Goal: Use online tool/utility: Utilize a website feature to perform a specific function

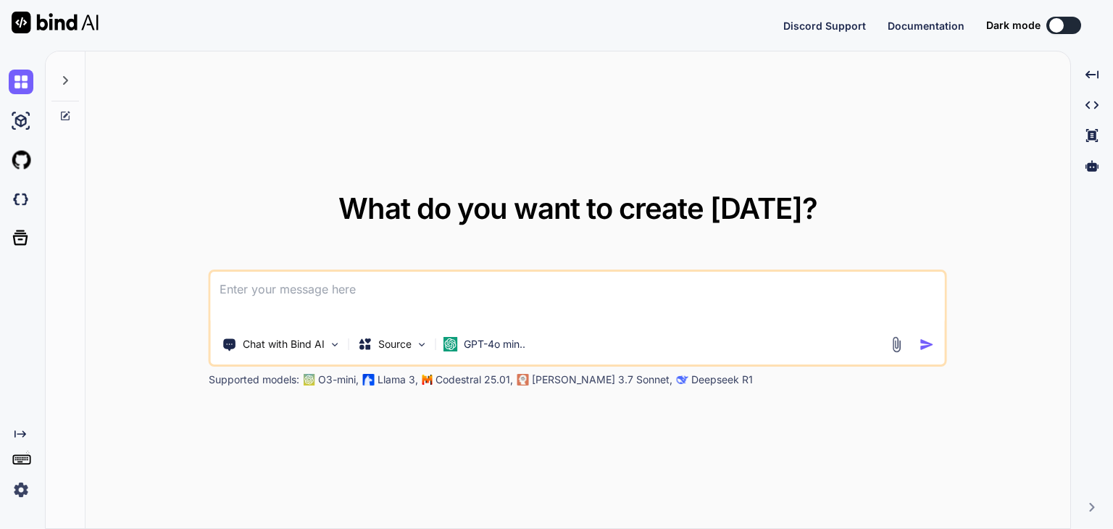
type textarea "x"
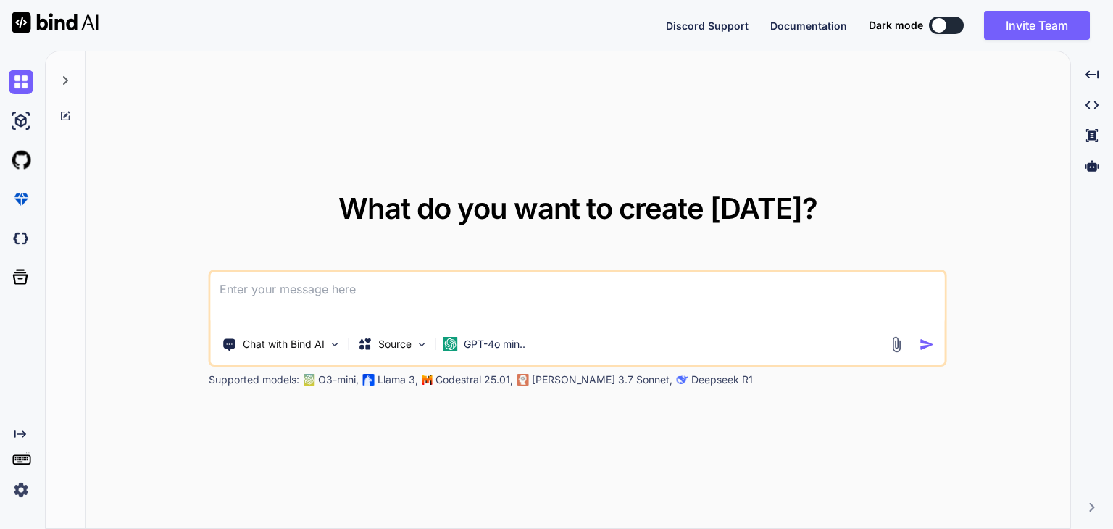
click at [23, 494] on img at bounding box center [21, 489] width 25 height 25
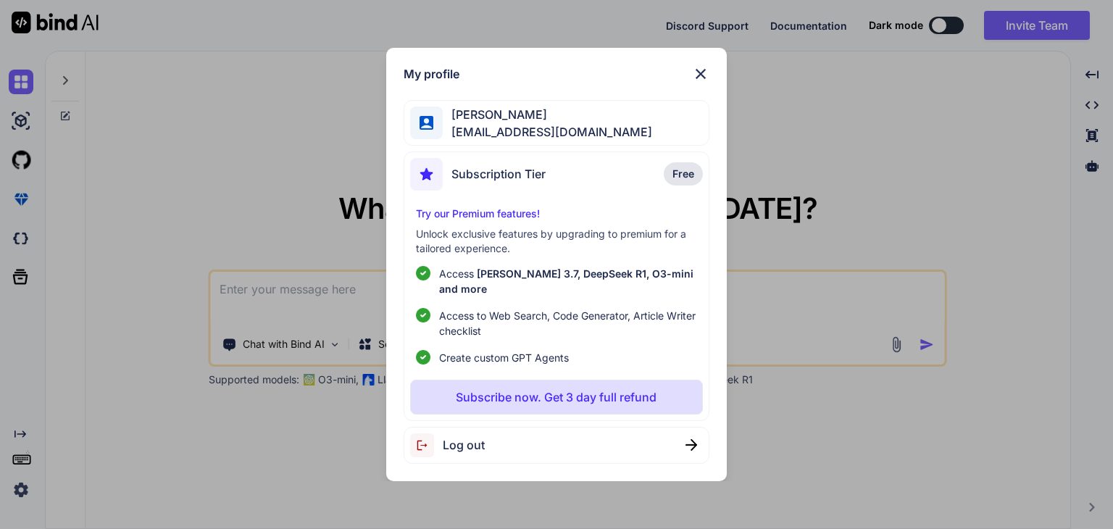
click at [253, 447] on div "My profile Elias prem eliasprem8@gmail.com Subscription Tier Free Try our Premi…" at bounding box center [556, 264] width 1113 height 529
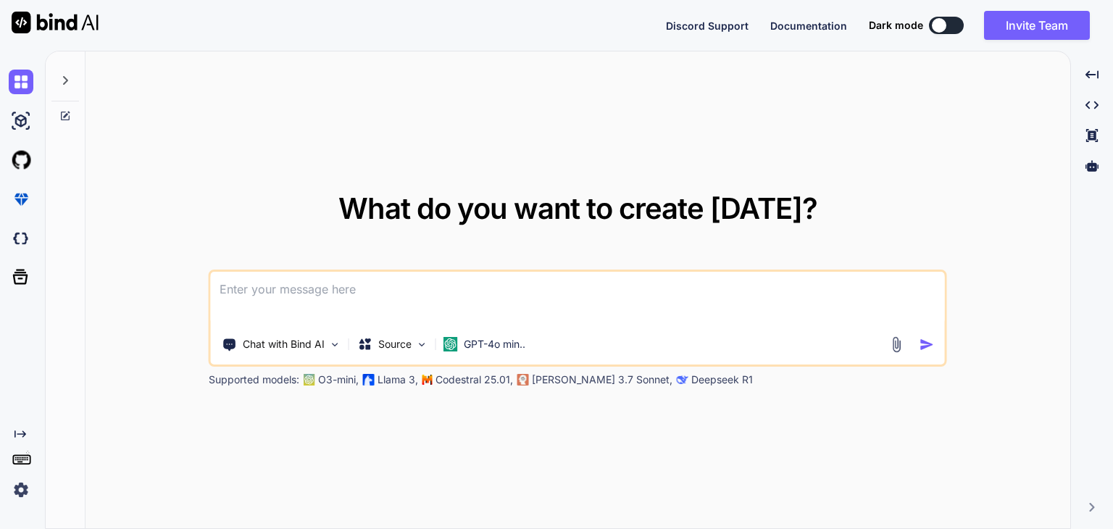
click at [62, 81] on icon at bounding box center [65, 81] width 12 height 12
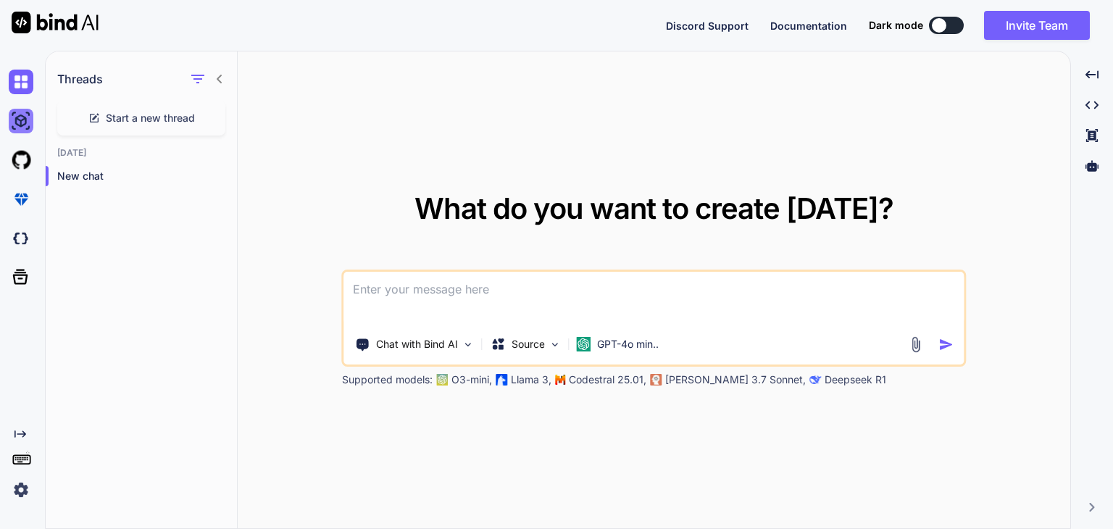
click at [28, 128] on img at bounding box center [21, 121] width 25 height 25
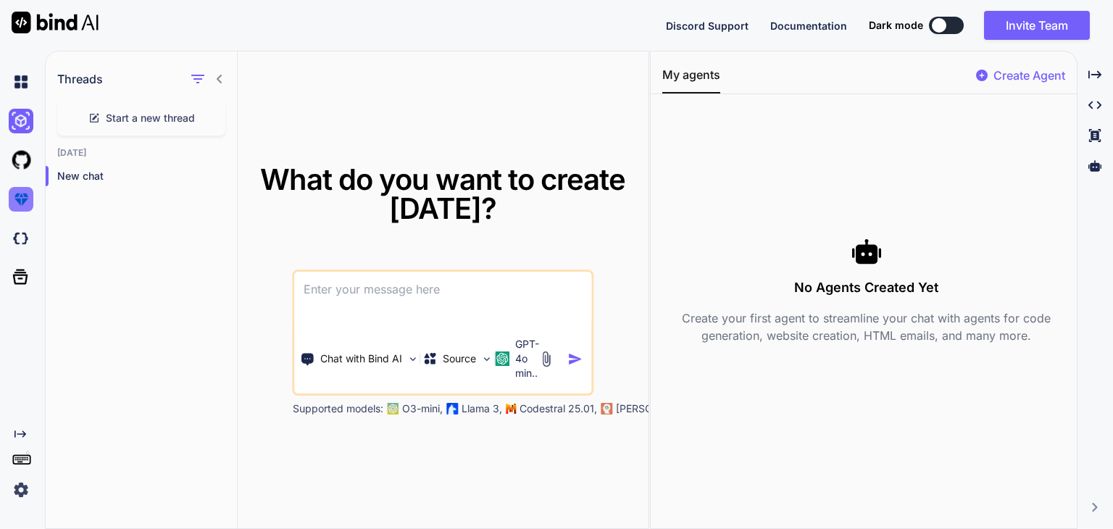
click at [15, 201] on img at bounding box center [21, 199] width 25 height 25
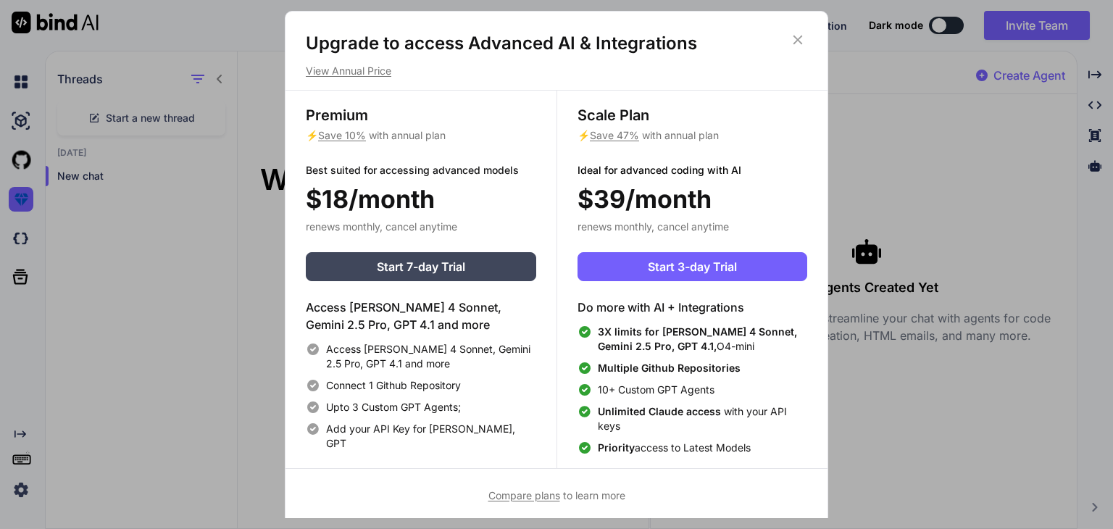
click at [188, 282] on div "Upgrade to access Advanced AI & Integrations View Annual Price Premium ⚡ Save 1…" at bounding box center [556, 264] width 1113 height 529
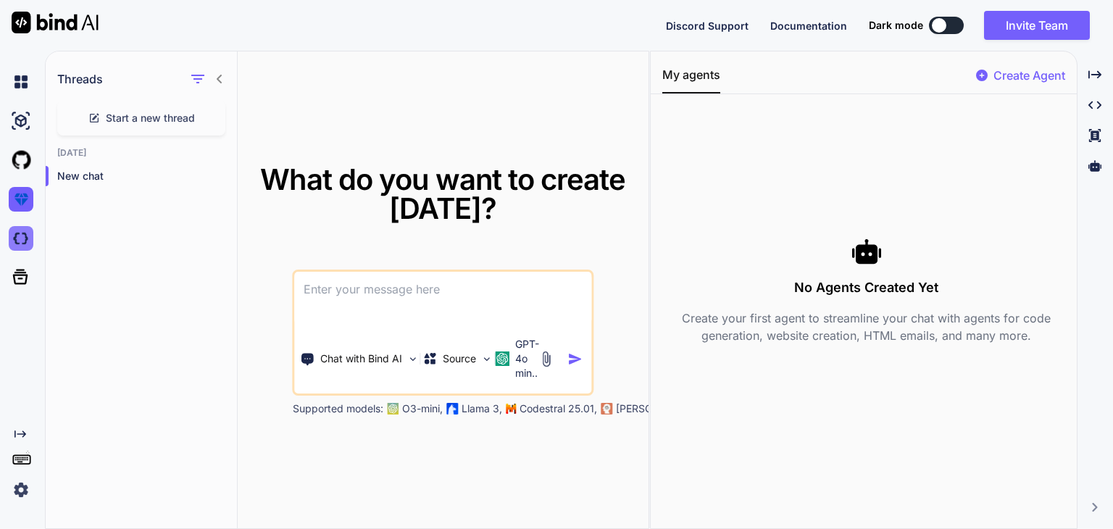
click at [17, 246] on img at bounding box center [21, 238] width 25 height 25
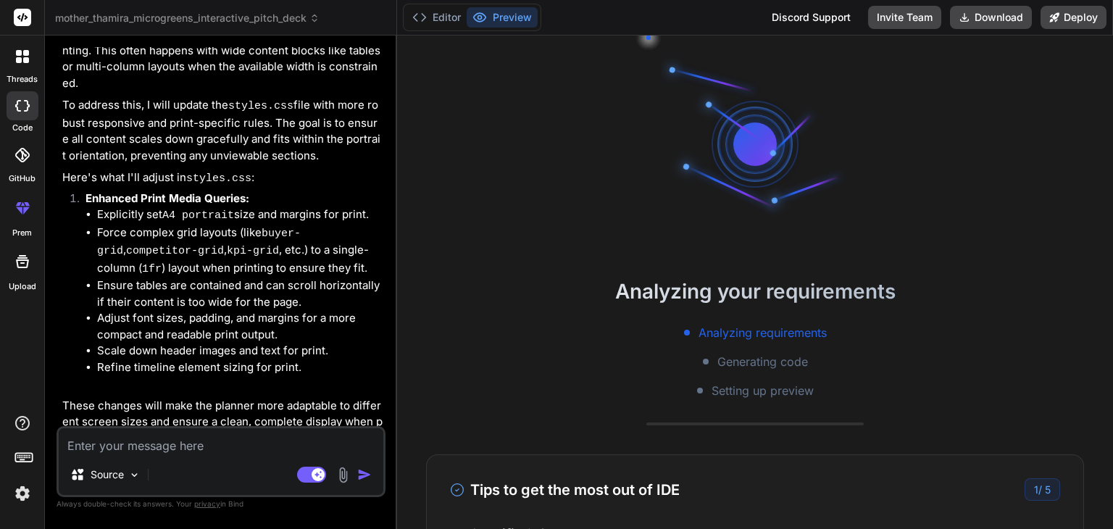
scroll to position [1987, 0]
click at [120, 309] on li "Adjust font sizes, padding, and margins for a more compact and readable print o…" at bounding box center [239, 325] width 285 height 33
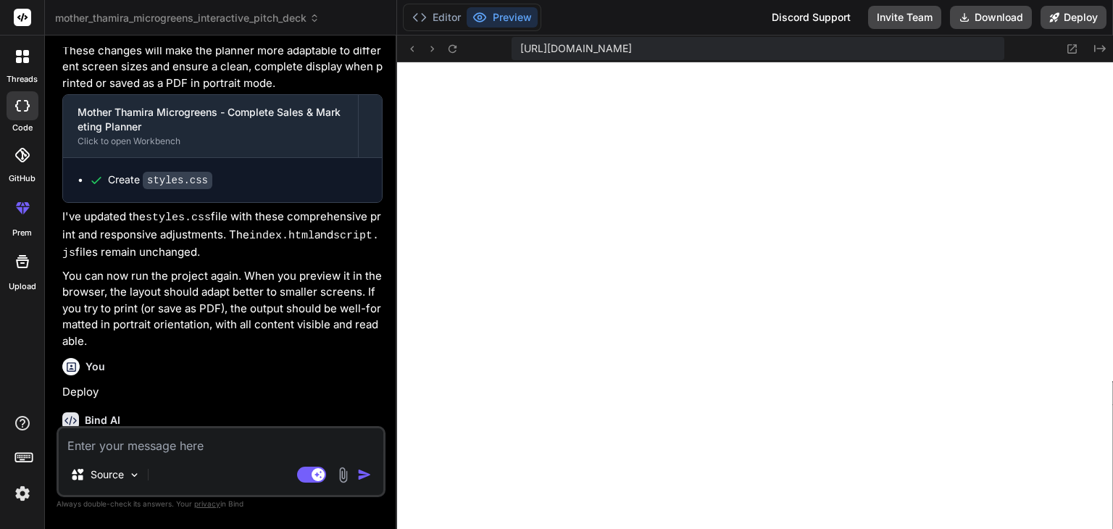
scroll to position [542, 0]
click at [1081, 13] on button "Deploy" at bounding box center [1073, 17] width 66 height 23
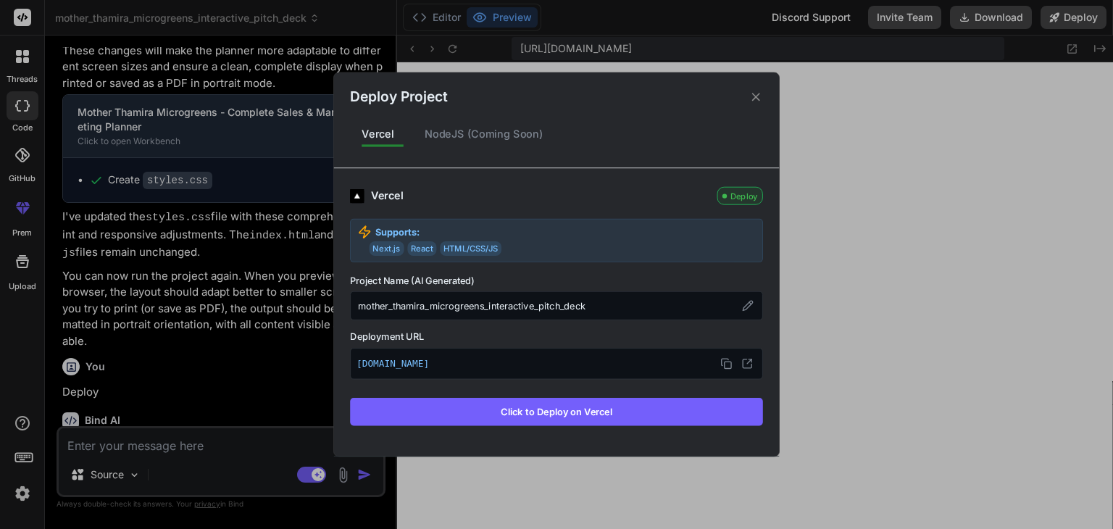
click at [566, 411] on button "Click to Deploy on Vercel" at bounding box center [556, 412] width 413 height 28
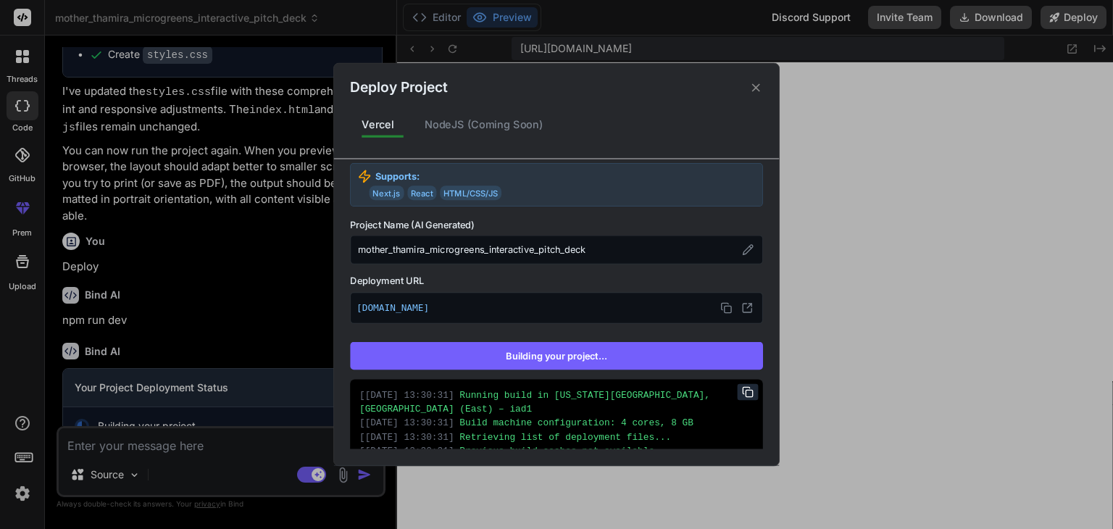
scroll to position [87, 0]
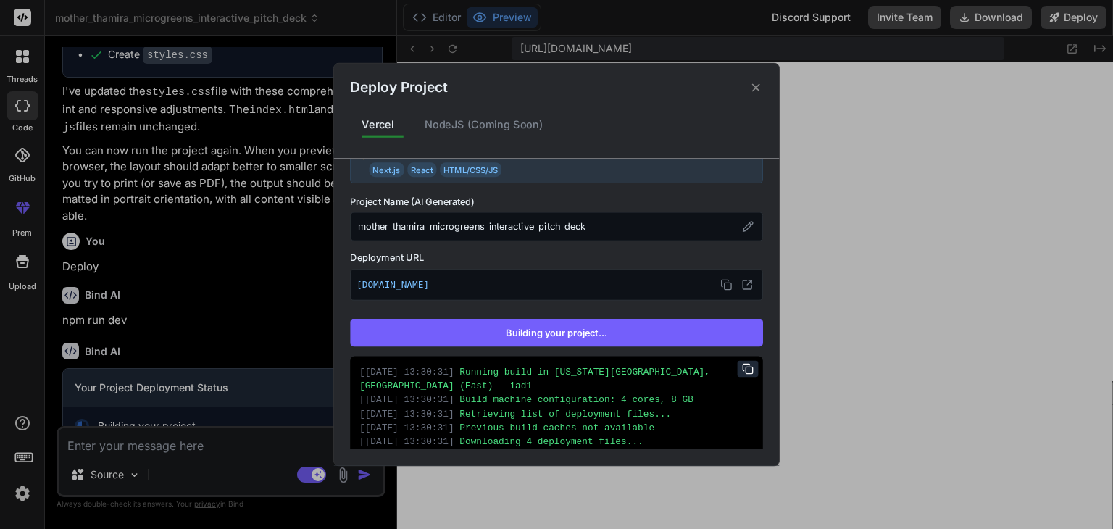
type textarea "x"
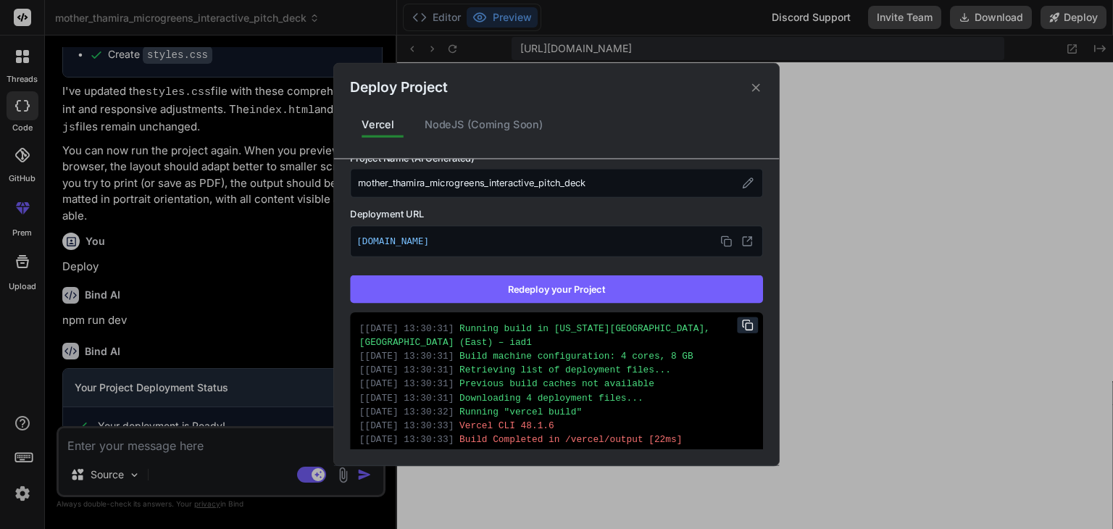
scroll to position [0, 0]
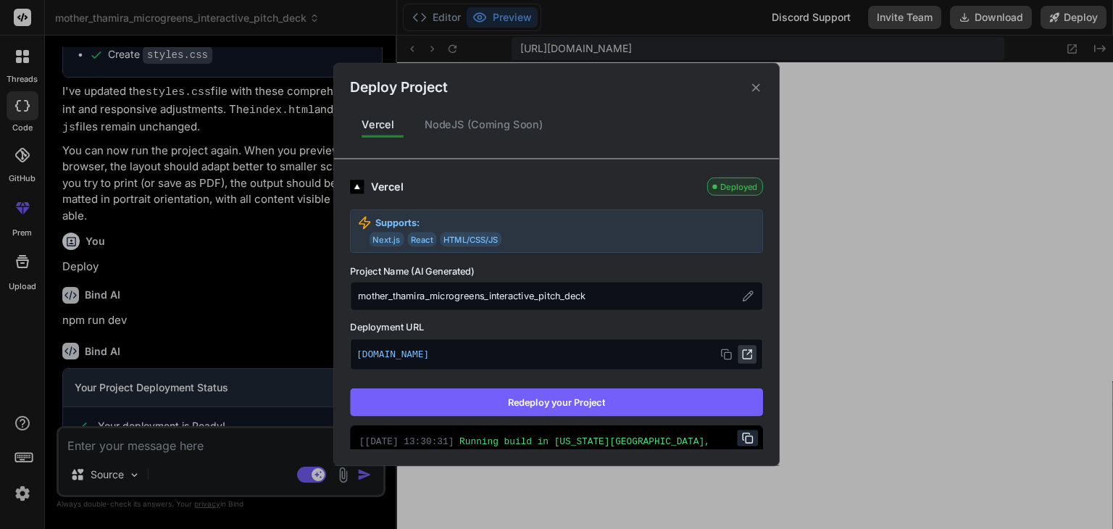
click at [741, 357] on icon at bounding box center [747, 354] width 12 height 12
click at [720, 352] on icon at bounding box center [726, 354] width 12 height 12
